Goal: Task Accomplishment & Management: Use online tool/utility

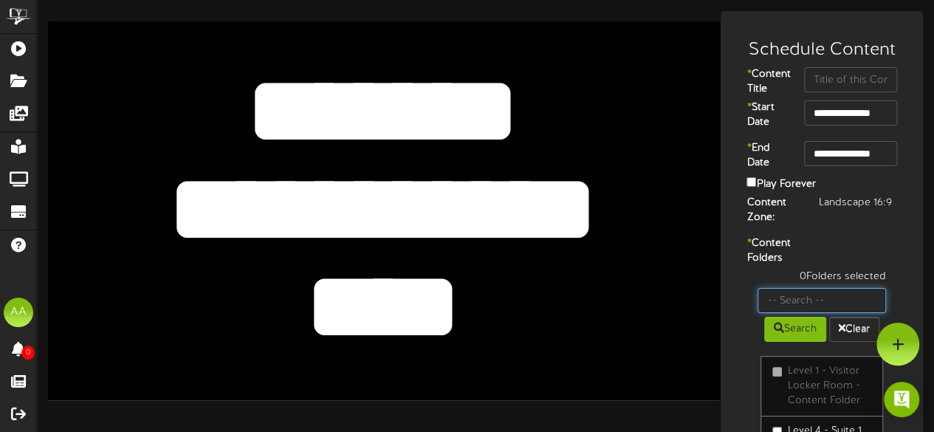
click at [809, 313] on input "text" at bounding box center [821, 300] width 128 height 25
type input "suite 29"
click at [789, 342] on button "Search" at bounding box center [795, 329] width 62 height 25
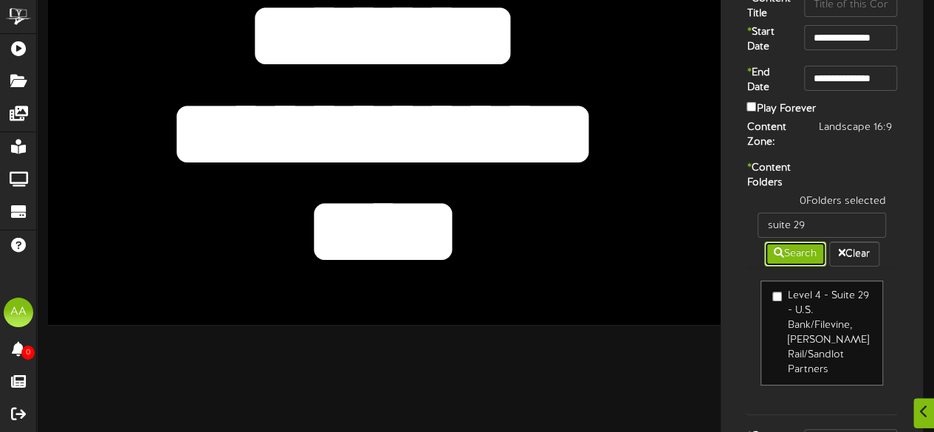
scroll to position [76, 0]
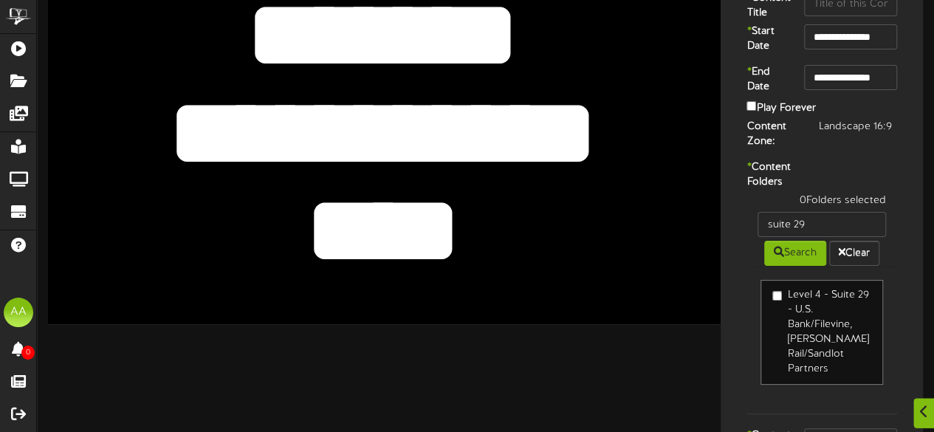
click at [770, 323] on link "Level 4 - Suite 29 - U.S. Bank/Filevine, [PERSON_NAME] Rail/Sandlot Partners" at bounding box center [821, 332] width 123 height 105
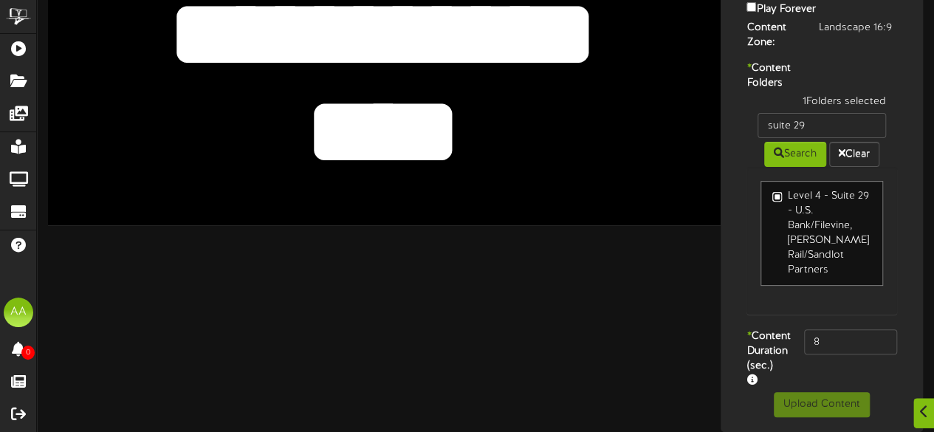
scroll to position [202, 0]
click at [822, 356] on div "* Content Duration (sec.) 8" at bounding box center [821, 360] width 195 height 63
click at [828, 342] on input "8" at bounding box center [850, 341] width 93 height 25
type input "800"
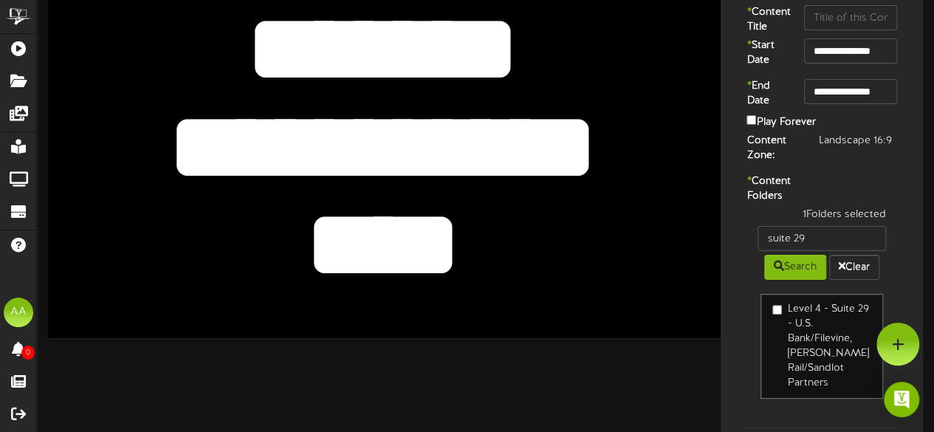
scroll to position [0, 0]
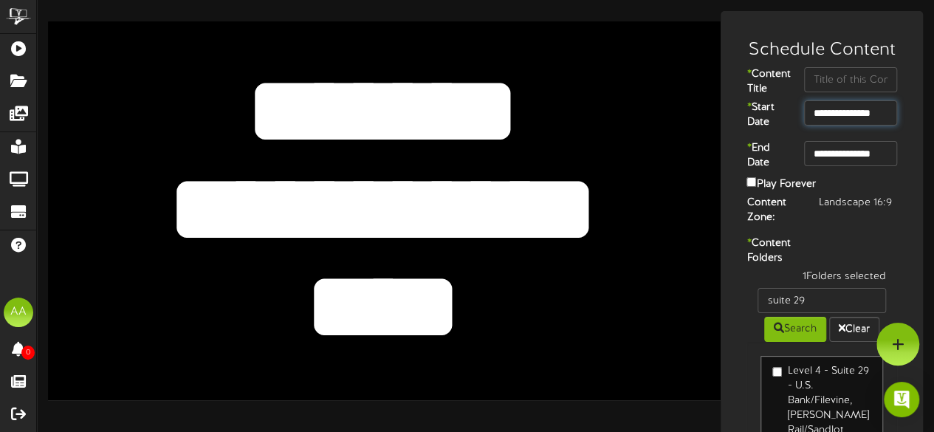
click at [845, 126] on input "**********" at bounding box center [850, 112] width 93 height 25
click at [833, 166] on input "**********" at bounding box center [850, 153] width 93 height 25
click at [836, 84] on input "text" at bounding box center [850, 79] width 93 height 25
